Goal: Task Accomplishment & Management: Use online tool/utility

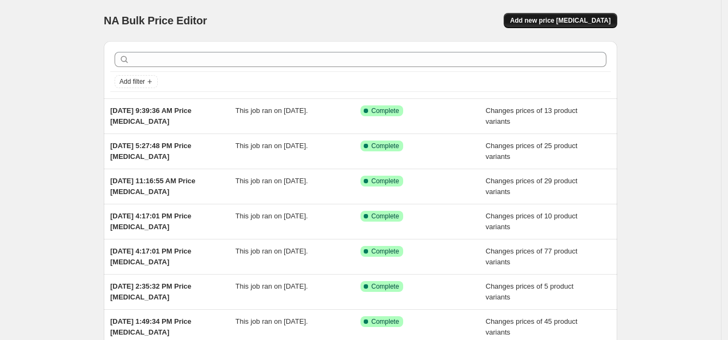
click at [554, 22] on span "Add new price change job" at bounding box center [560, 20] width 101 height 9
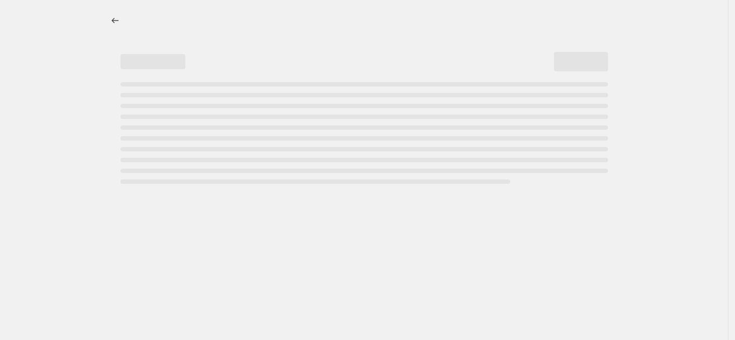
select select "percentage"
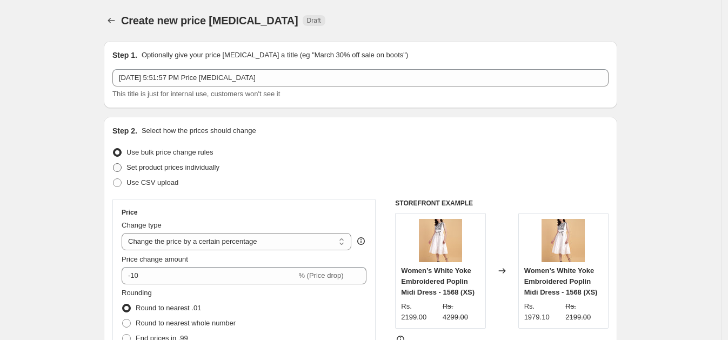
click at [209, 167] on span "Set product prices individually" at bounding box center [173, 167] width 93 height 8
click at [114, 164] on input "Set product prices individually" at bounding box center [113, 163] width 1 height 1
radio input "true"
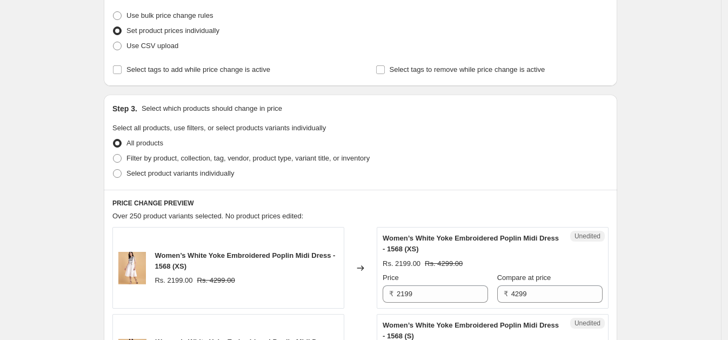
scroll to position [152, 0]
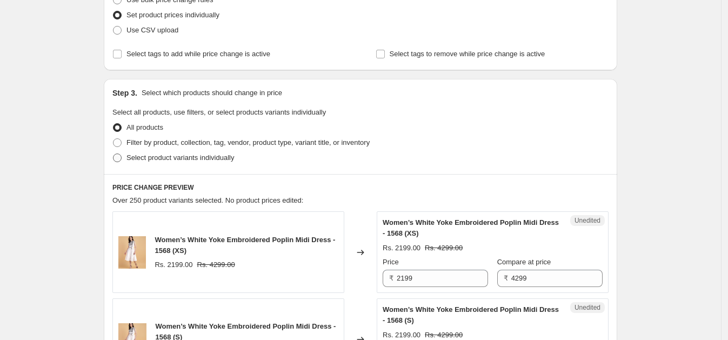
click at [149, 159] on span "Select product variants individually" at bounding box center [181, 158] width 108 height 8
click at [114, 154] on input "Select product variants individually" at bounding box center [113, 154] width 1 height 1
radio input "true"
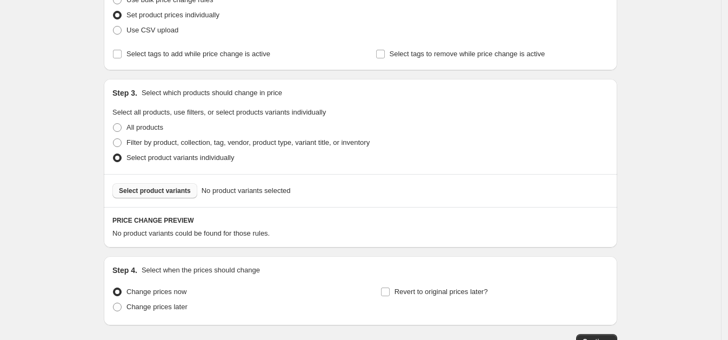
click at [166, 193] on span "Select product variants" at bounding box center [155, 191] width 72 height 9
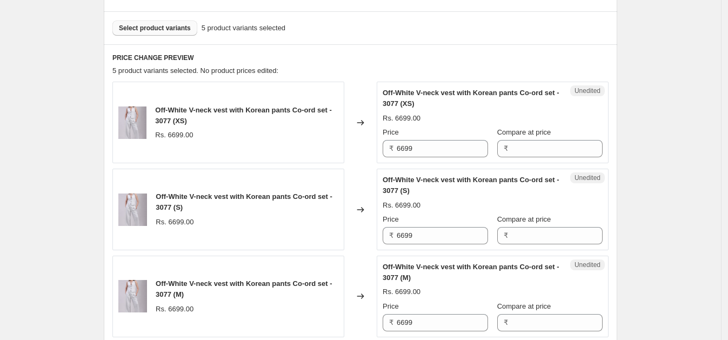
scroll to position [318, 0]
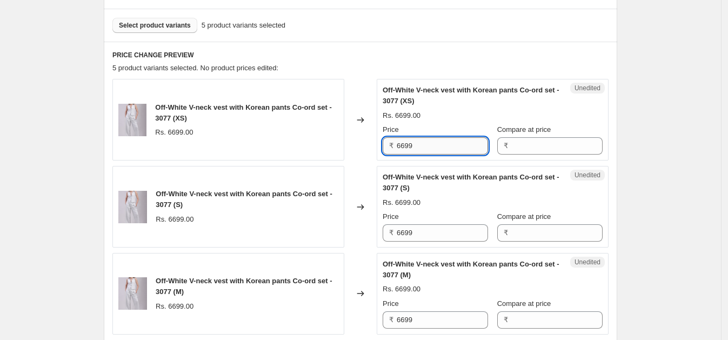
click at [434, 146] on input "6699" at bounding box center [442, 145] width 91 height 17
type input "6699"
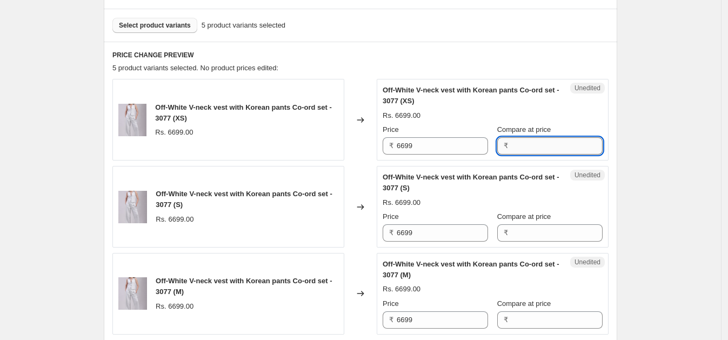
click at [543, 143] on input "Compare at price" at bounding box center [556, 145] width 91 height 17
paste input "6699"
type input "6699"
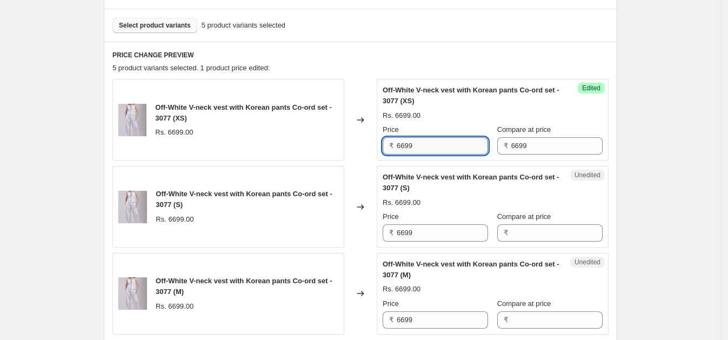
click at [449, 139] on input "6699" at bounding box center [442, 145] width 91 height 17
type input "2999"
click at [422, 230] on input "6699" at bounding box center [442, 232] width 91 height 17
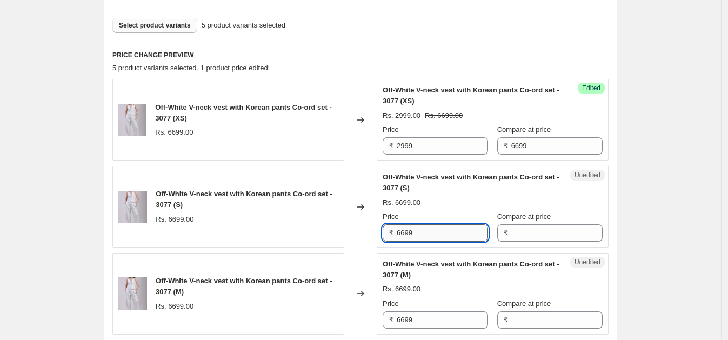
click at [422, 230] on input "6699" at bounding box center [442, 232] width 91 height 17
type input "6699"
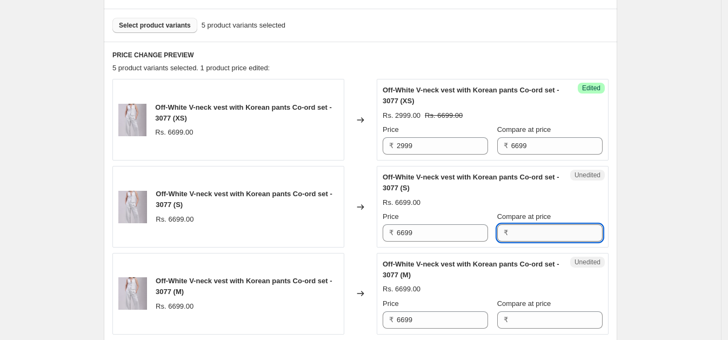
click at [511, 233] on input "Compare at price" at bounding box center [556, 232] width 91 height 17
paste input "6699"
type input "6699"
click at [511, 316] on input "Compare at price" at bounding box center [556, 319] width 91 height 17
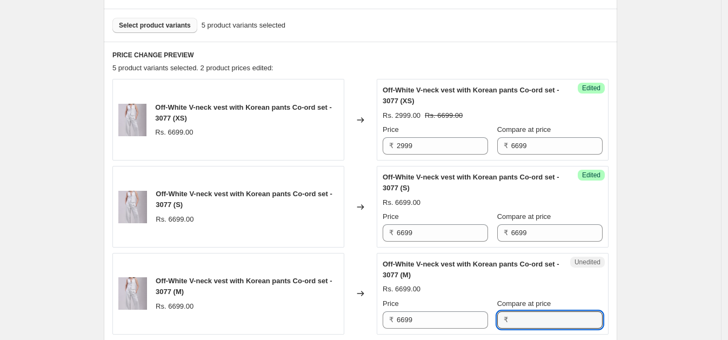
paste input "6699"
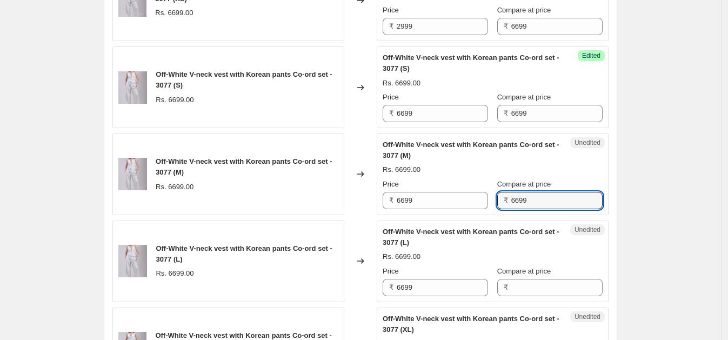
scroll to position [456, 0]
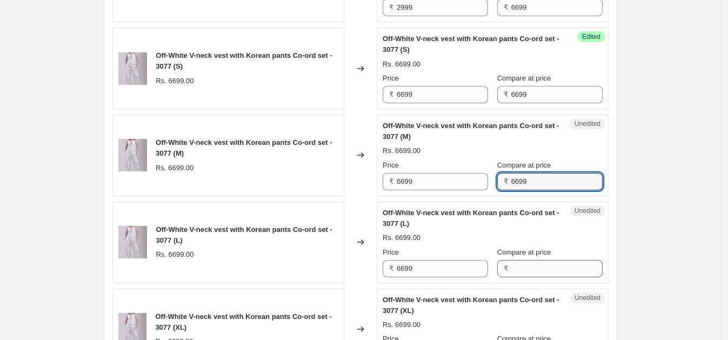
type input "6699"
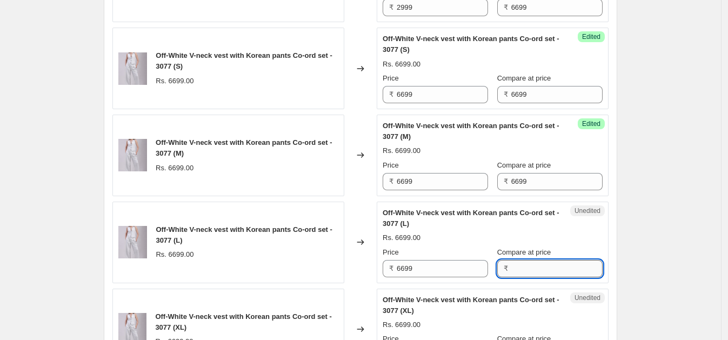
click at [525, 262] on input "Compare at price" at bounding box center [556, 268] width 91 height 17
paste input "6699"
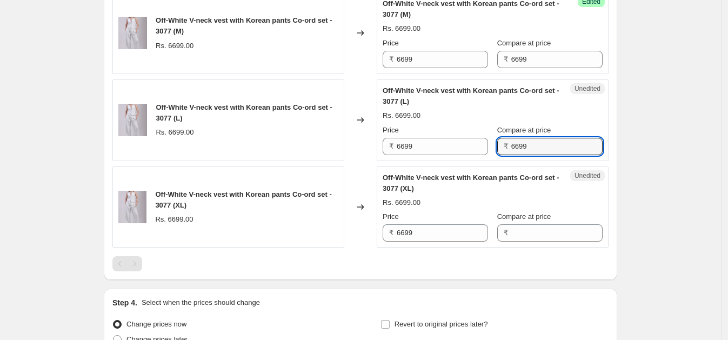
scroll to position [580, 0]
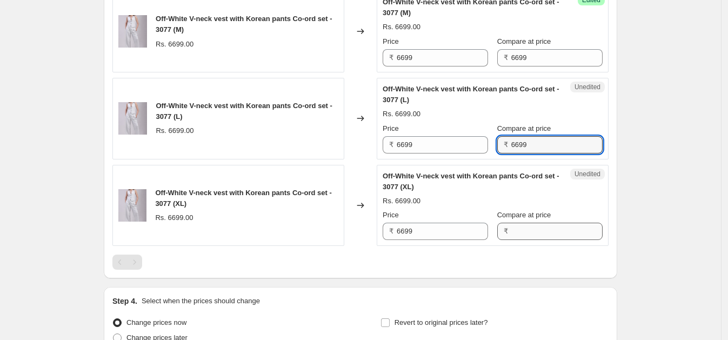
type input "6699"
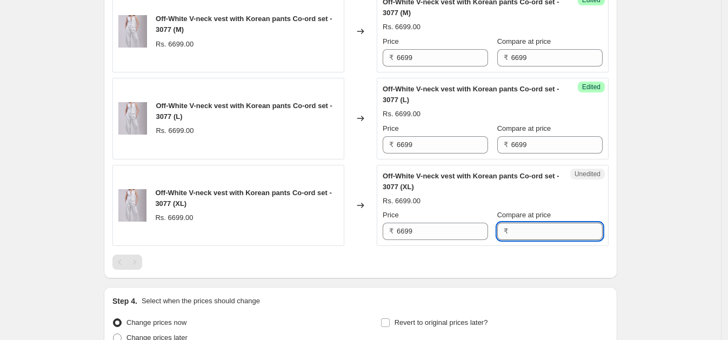
click at [517, 235] on input "Compare at price" at bounding box center [556, 231] width 91 height 17
paste input "6699"
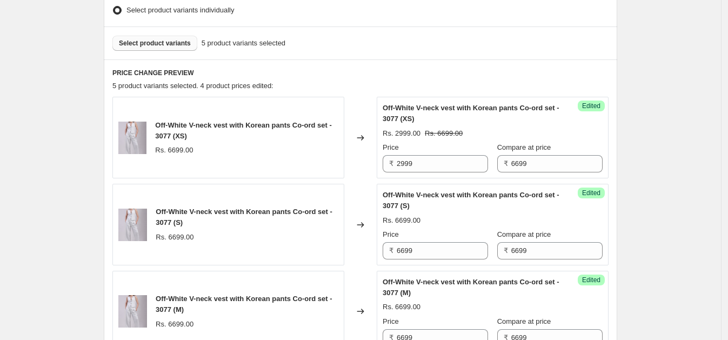
scroll to position [257, 0]
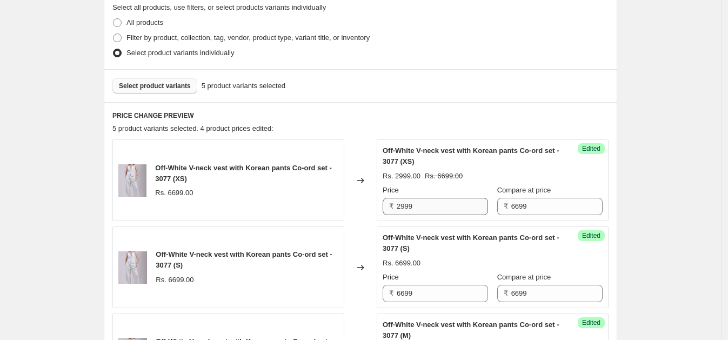
type input "6699"
click at [447, 204] on input "2999" at bounding box center [442, 206] width 91 height 17
click at [447, 203] on input "2999" at bounding box center [442, 206] width 91 height 17
click at [421, 286] on input "6699" at bounding box center [442, 293] width 91 height 17
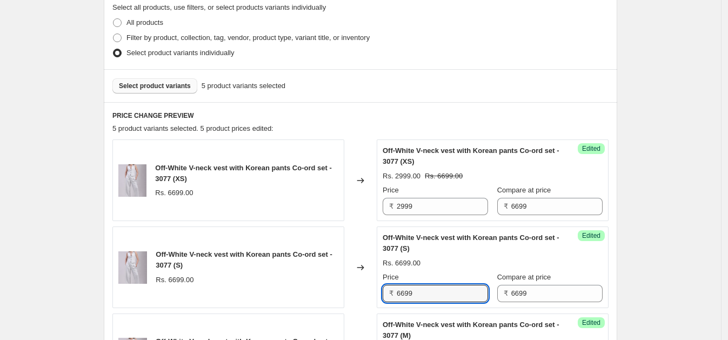
paste input "29"
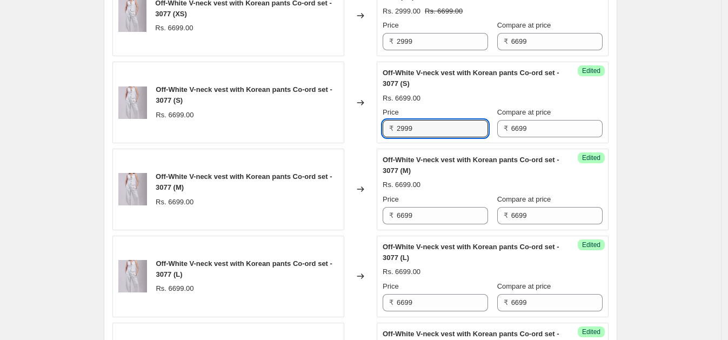
scroll to position [434, 0]
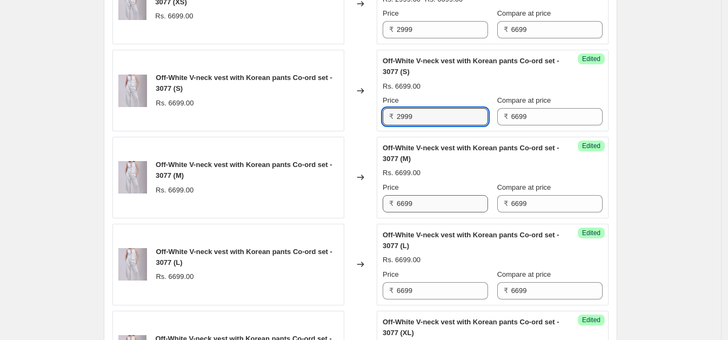
type input "2999"
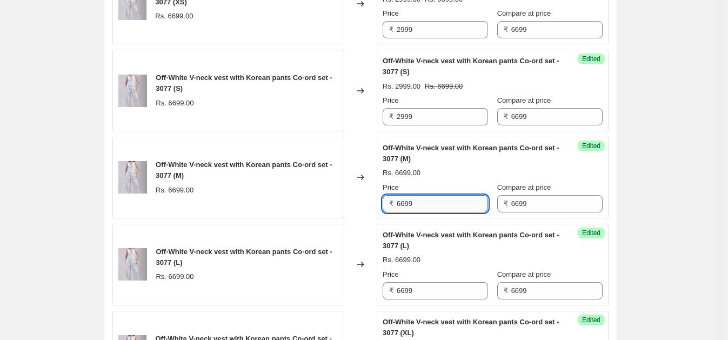
click at [449, 206] on input "6699" at bounding box center [442, 203] width 91 height 17
paste input "29"
type input "2999"
click at [420, 291] on input "6699" at bounding box center [442, 290] width 91 height 17
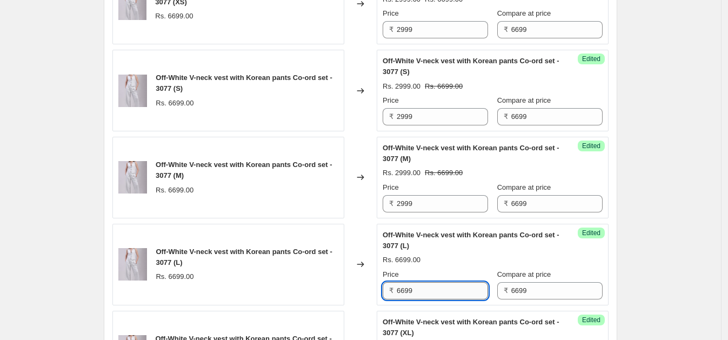
click at [420, 291] on input "6699" at bounding box center [442, 290] width 91 height 17
paste input "29"
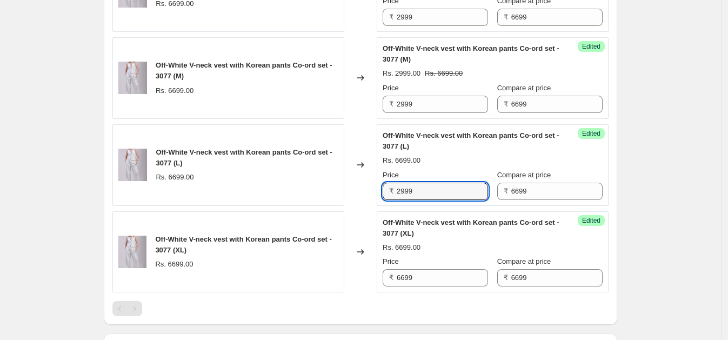
scroll to position [540, 0]
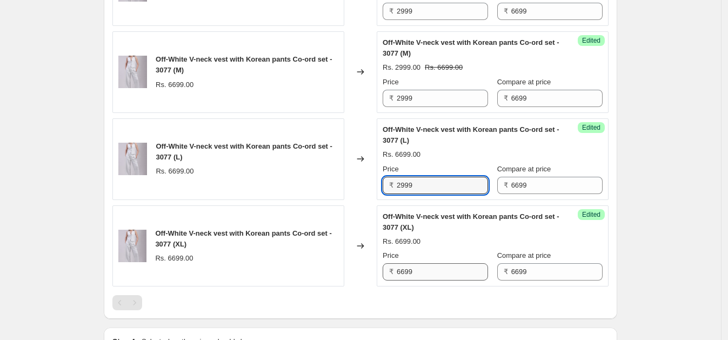
type input "2999"
click at [454, 267] on input "6699" at bounding box center [442, 271] width 91 height 17
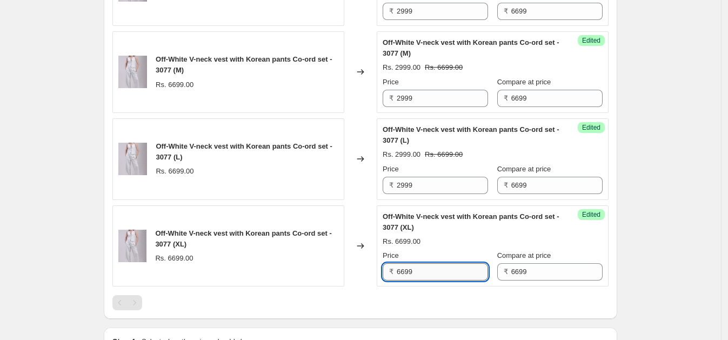
click at [454, 267] on input "6699" at bounding box center [442, 271] width 91 height 17
paste input "29"
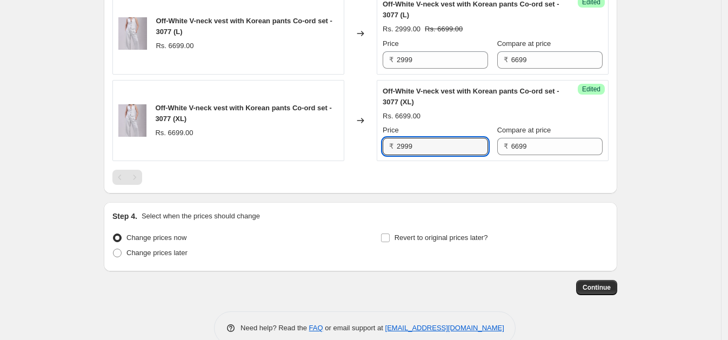
scroll to position [684, 0]
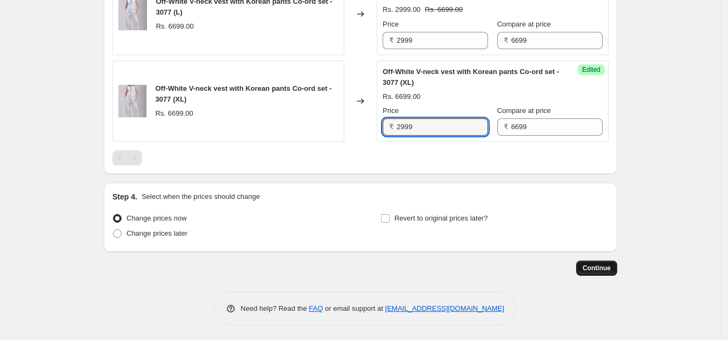
type input "2999"
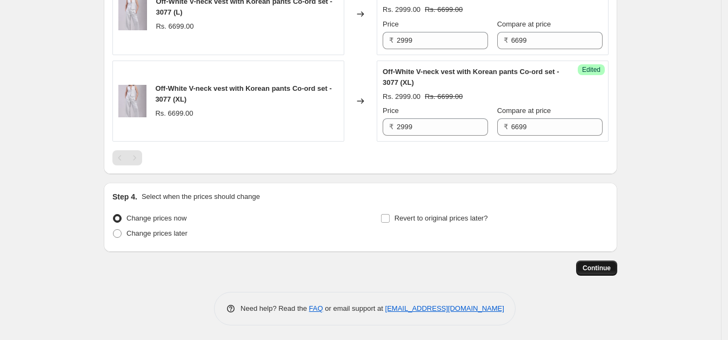
click at [602, 266] on span "Continue" at bounding box center [597, 268] width 28 height 9
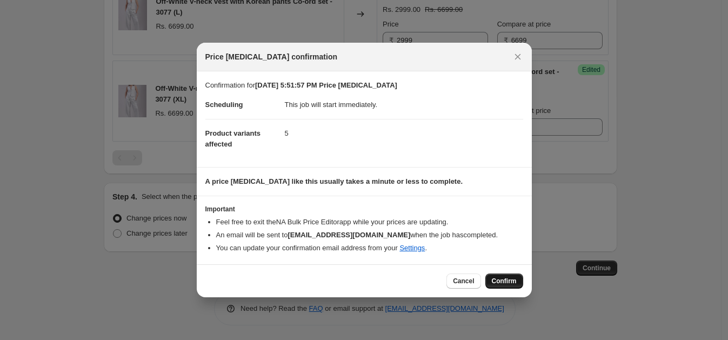
click at [514, 278] on span "Confirm" at bounding box center [504, 281] width 25 height 9
